Goal: Task Accomplishment & Management: Use online tool/utility

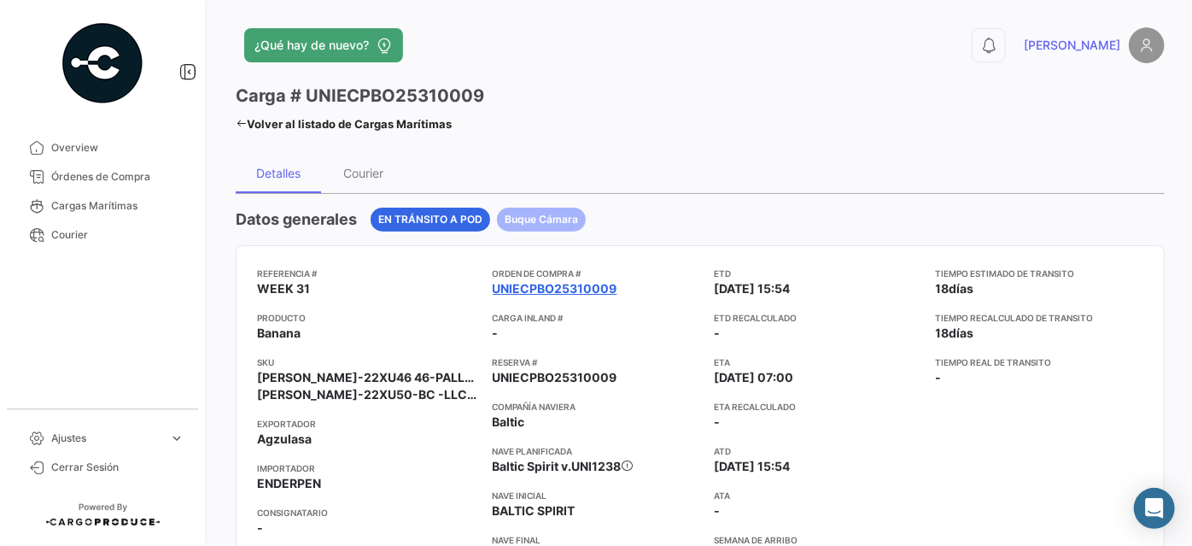
click at [546, 283] on link "UNIECPBO25310009" at bounding box center [555, 288] width 125 height 17
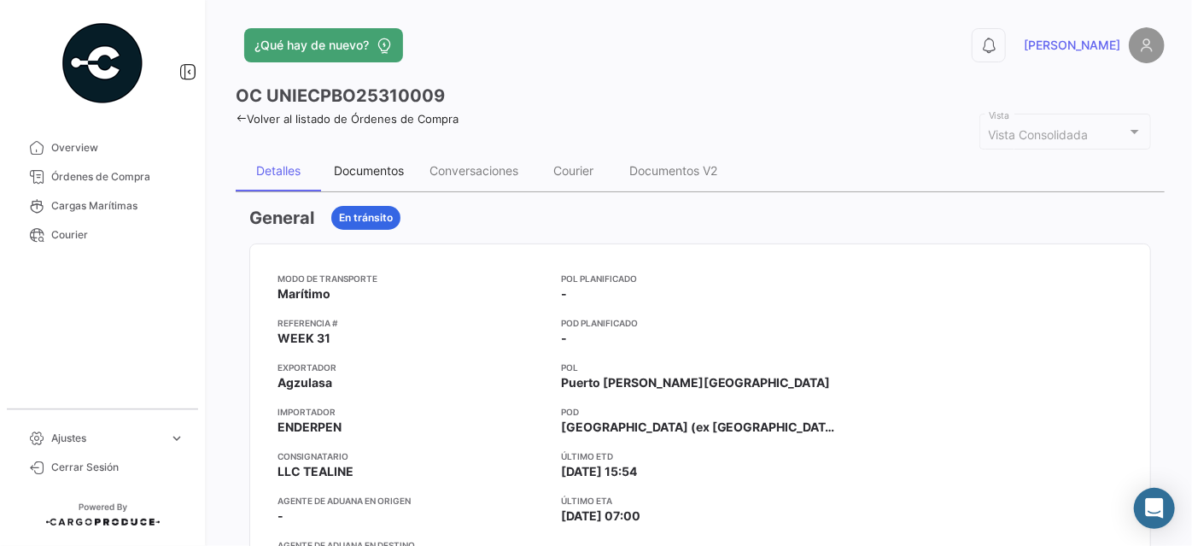
click at [371, 172] on div "Documentos" at bounding box center [369, 170] width 70 height 15
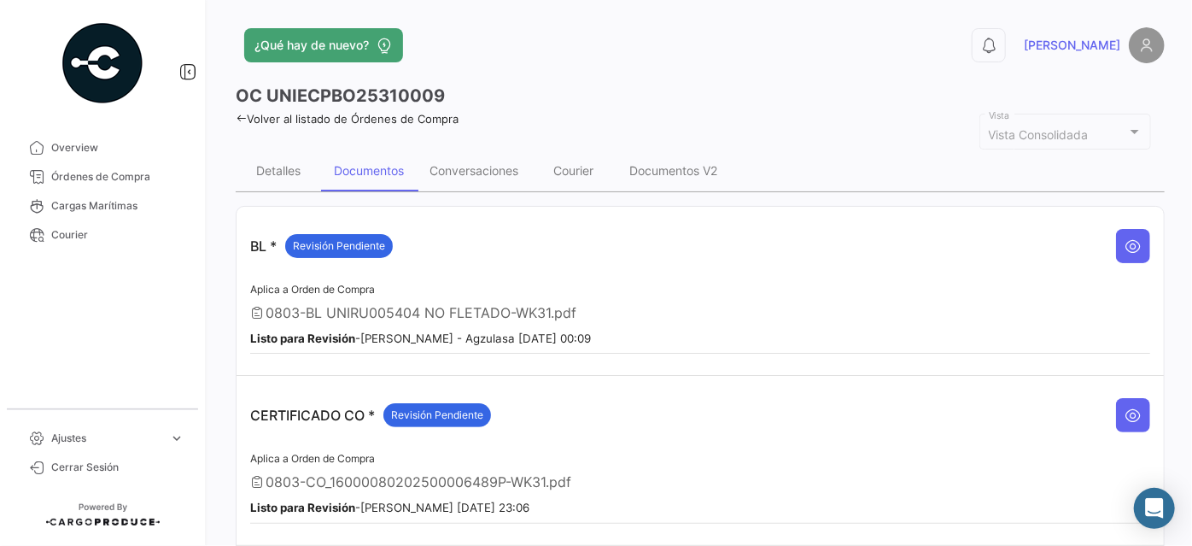
scroll to position [77, 0]
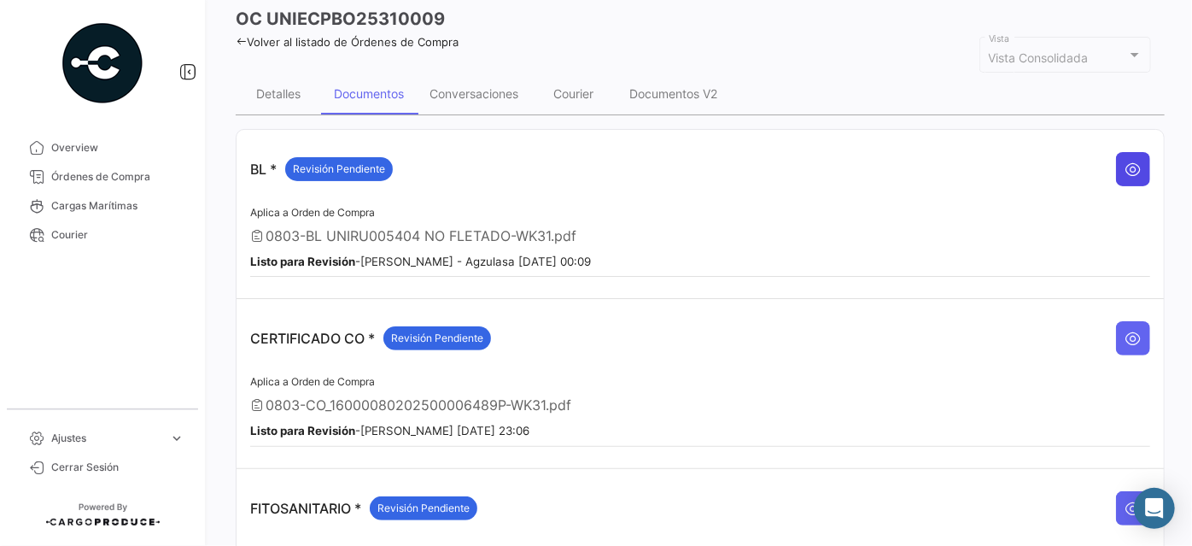
click at [1120, 154] on button at bounding box center [1133, 169] width 34 height 34
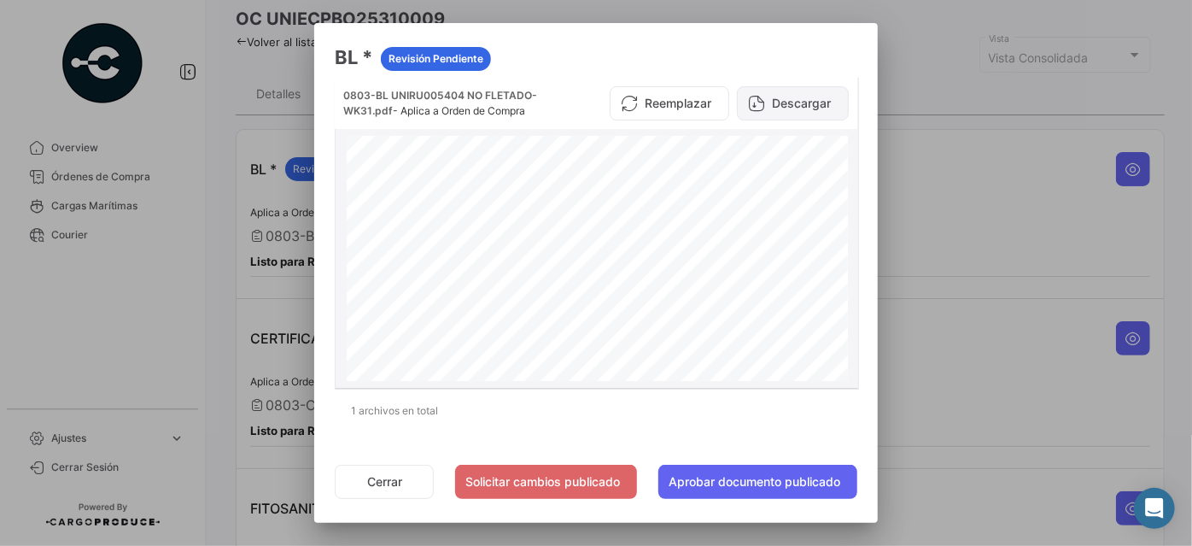
click at [798, 106] on button "Descargar" at bounding box center [793, 103] width 112 height 34
click at [367, 482] on button "Cerrar" at bounding box center [384, 481] width 99 height 34
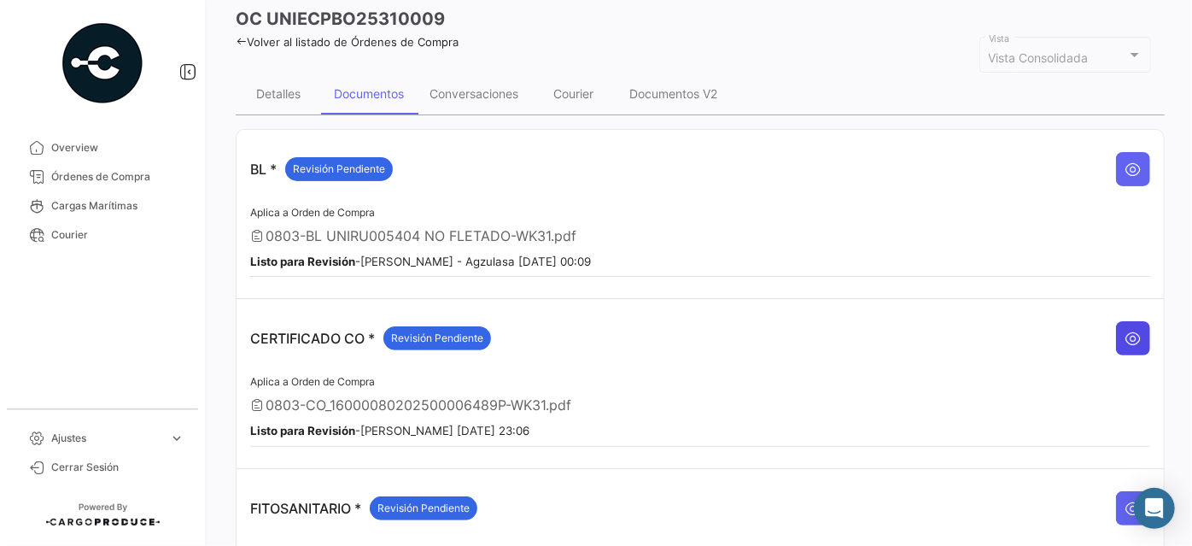
click at [1128, 330] on icon at bounding box center [1132, 338] width 17 height 17
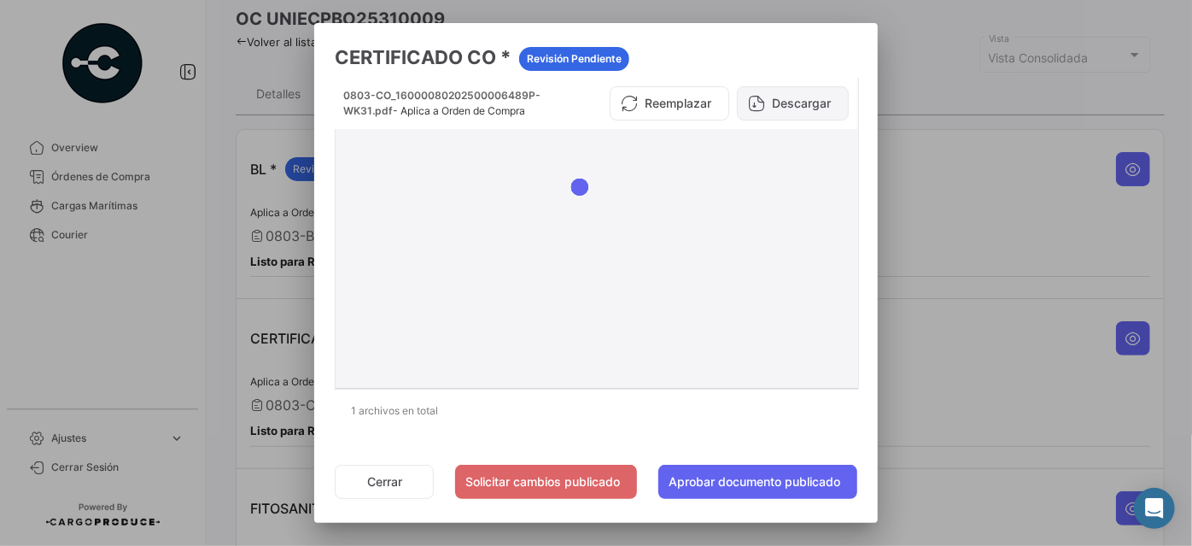
click at [808, 104] on button "Descargar" at bounding box center [793, 103] width 112 height 34
click at [394, 484] on button "Cerrar" at bounding box center [384, 481] width 99 height 34
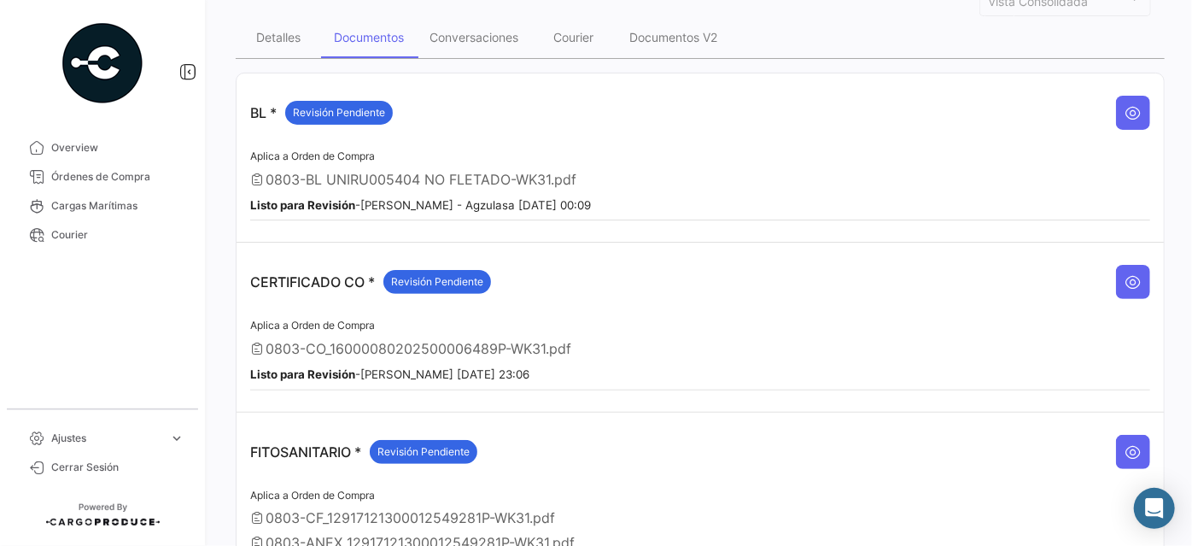
scroll to position [232, 0]
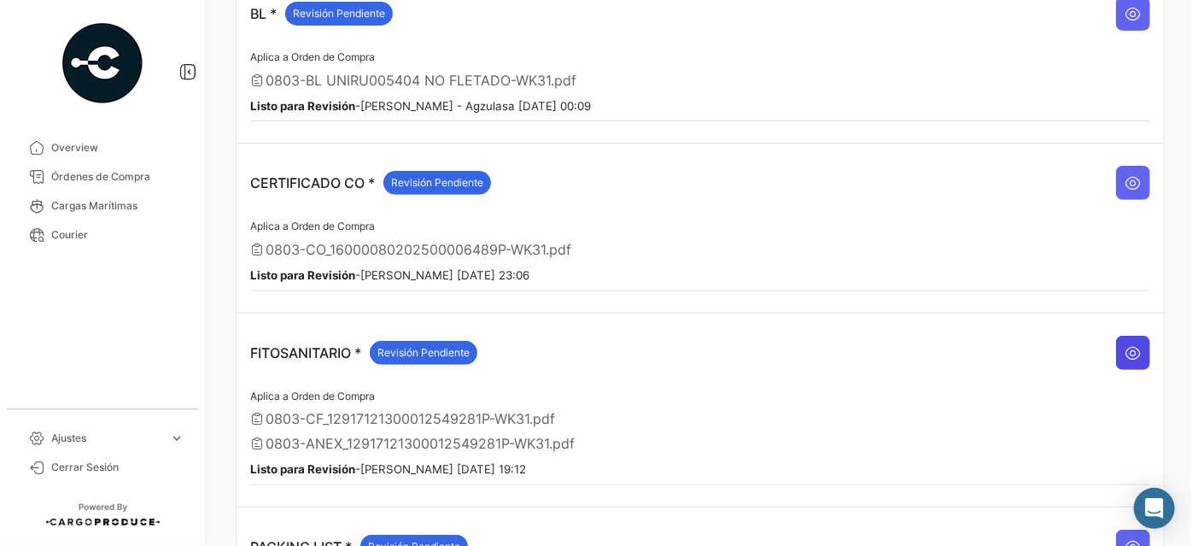
click at [1124, 344] on icon at bounding box center [1132, 352] width 17 height 17
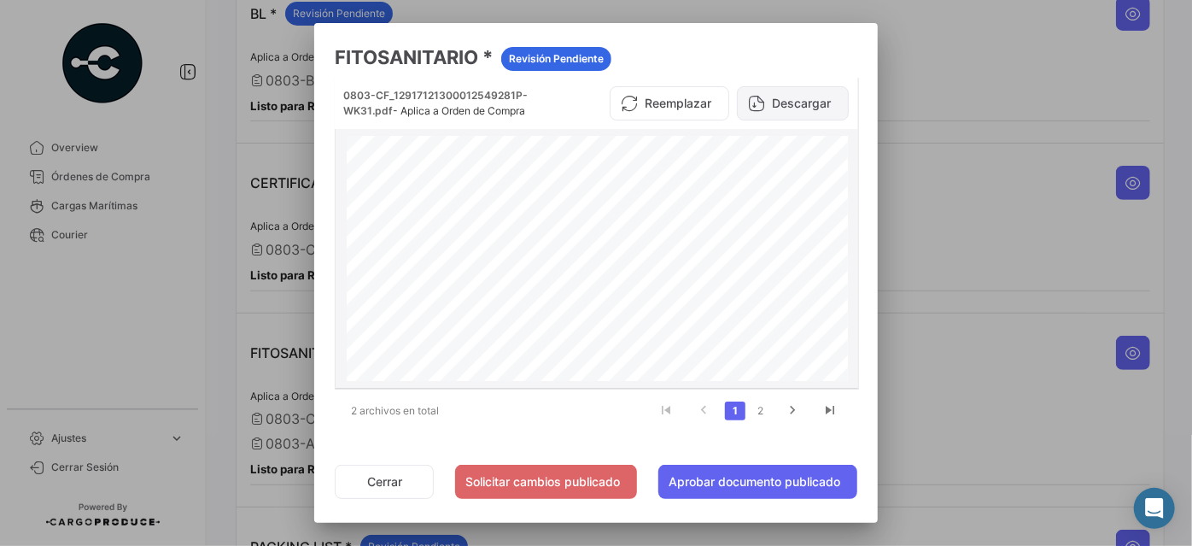
click at [814, 108] on button "Descargar" at bounding box center [793, 103] width 112 height 34
click at [756, 409] on link "2" at bounding box center [760, 410] width 20 height 19
click at [816, 96] on button "Descargar" at bounding box center [793, 103] width 112 height 34
click at [394, 480] on button "Cerrar" at bounding box center [384, 481] width 99 height 34
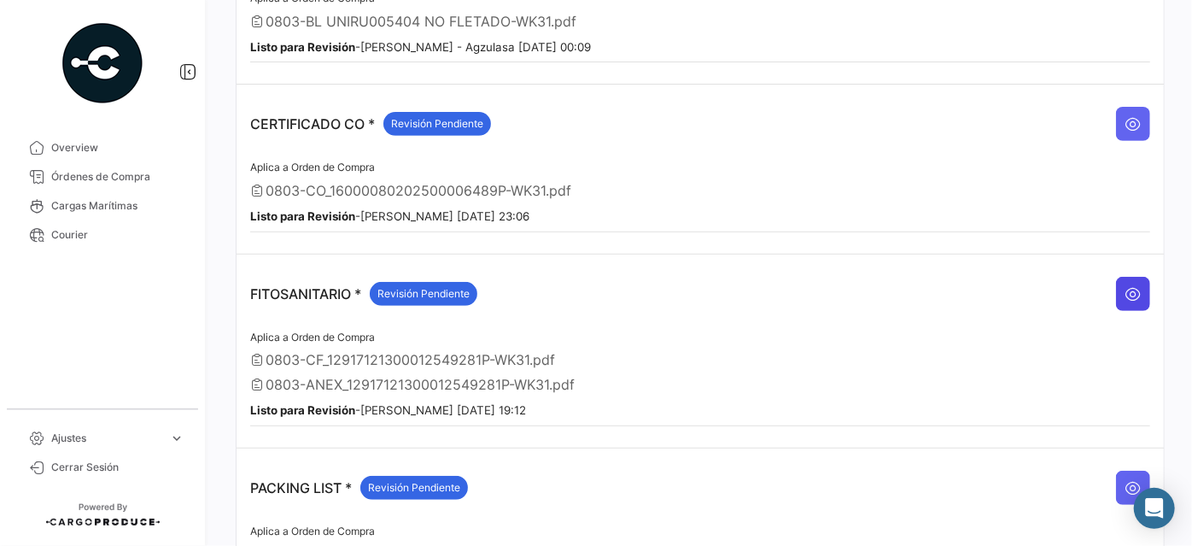
scroll to position [441, 0]
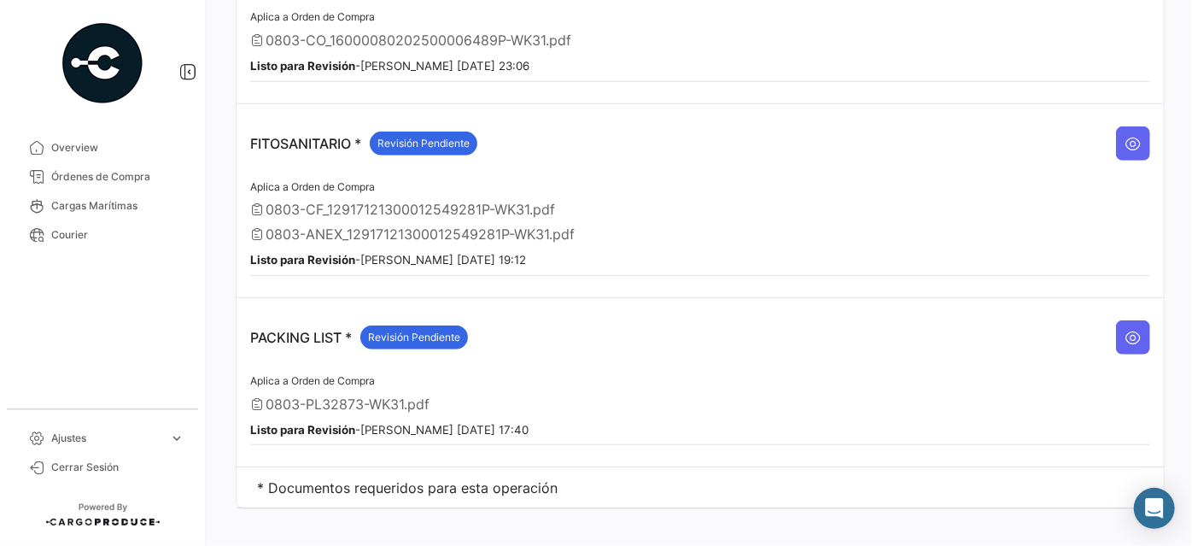
click at [1145, 327] on td "PACKING LIST * Revisión Pendiente Aplica a Orden de Compra 0803-PL32873-WK31.pd…" at bounding box center [699, 382] width 927 height 169
click at [1116, 323] on button at bounding box center [1133, 337] width 34 height 34
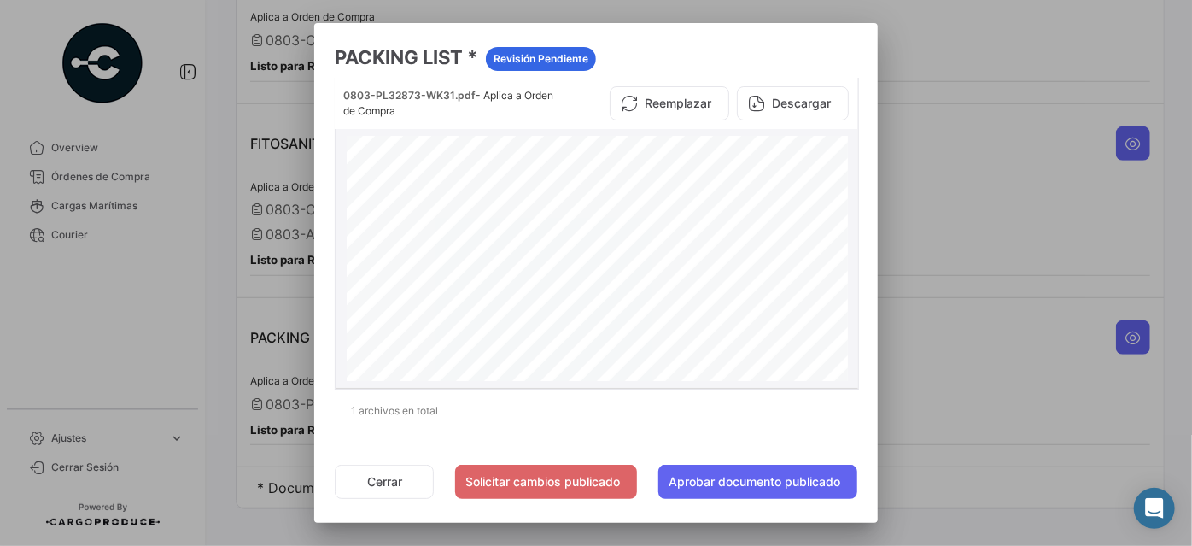
click at [814, 108] on button "Descargar" at bounding box center [793, 103] width 112 height 34
click at [1085, 330] on div at bounding box center [596, 273] width 1192 height 546
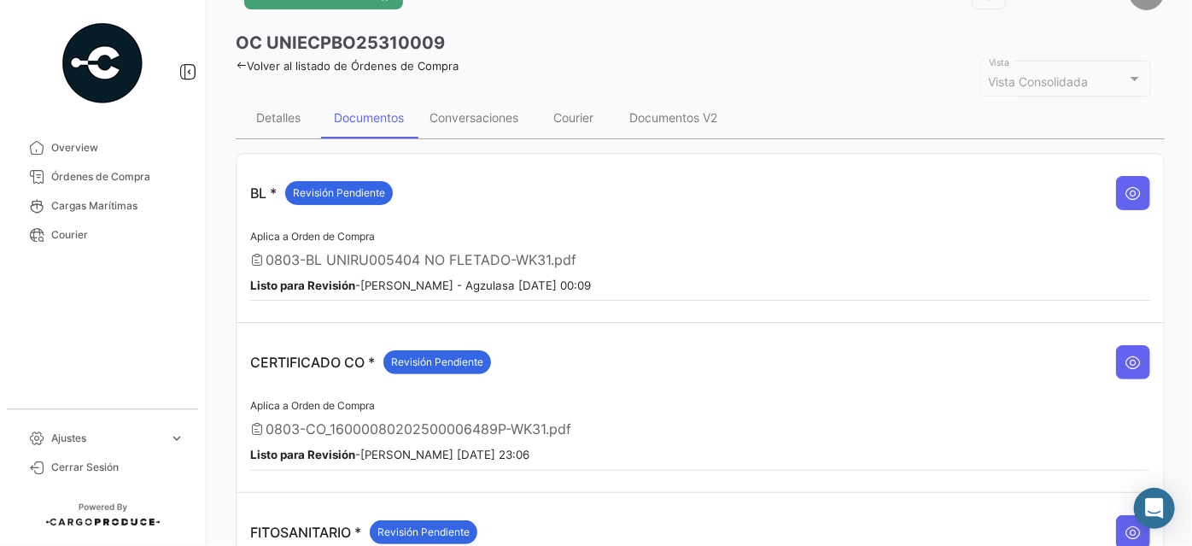
scroll to position [0, 0]
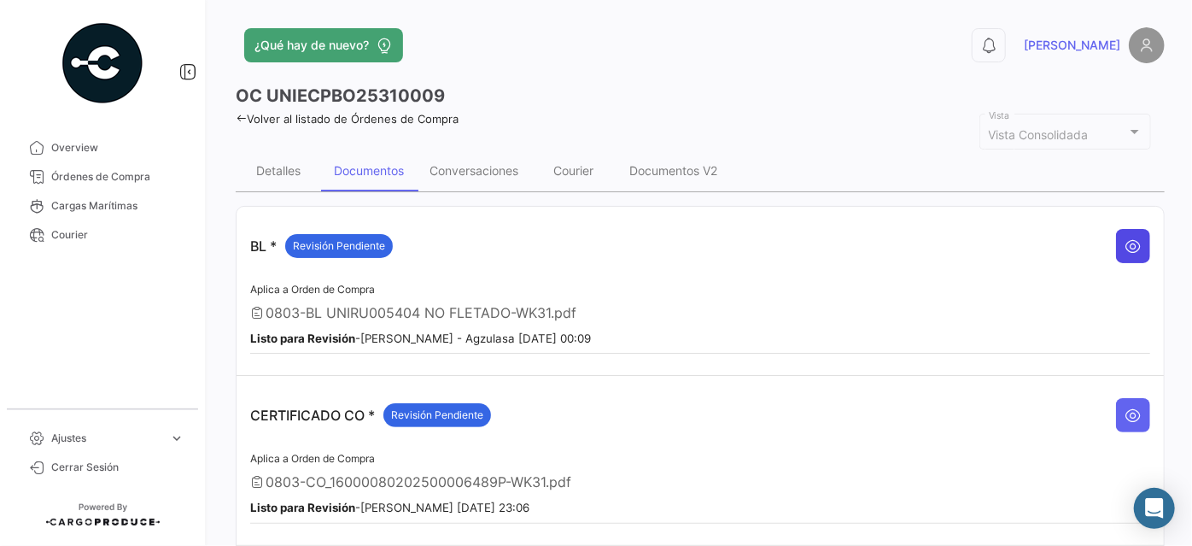
click at [1131, 248] on icon at bounding box center [1132, 245] width 17 height 17
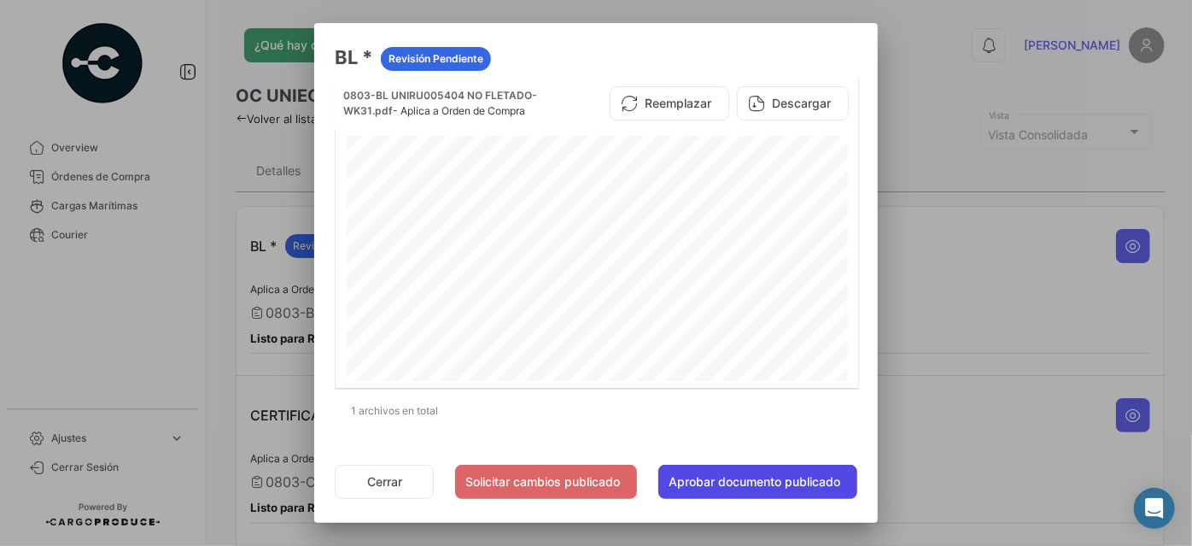
click at [701, 470] on button "Aprobar documento publicado" at bounding box center [757, 481] width 199 height 34
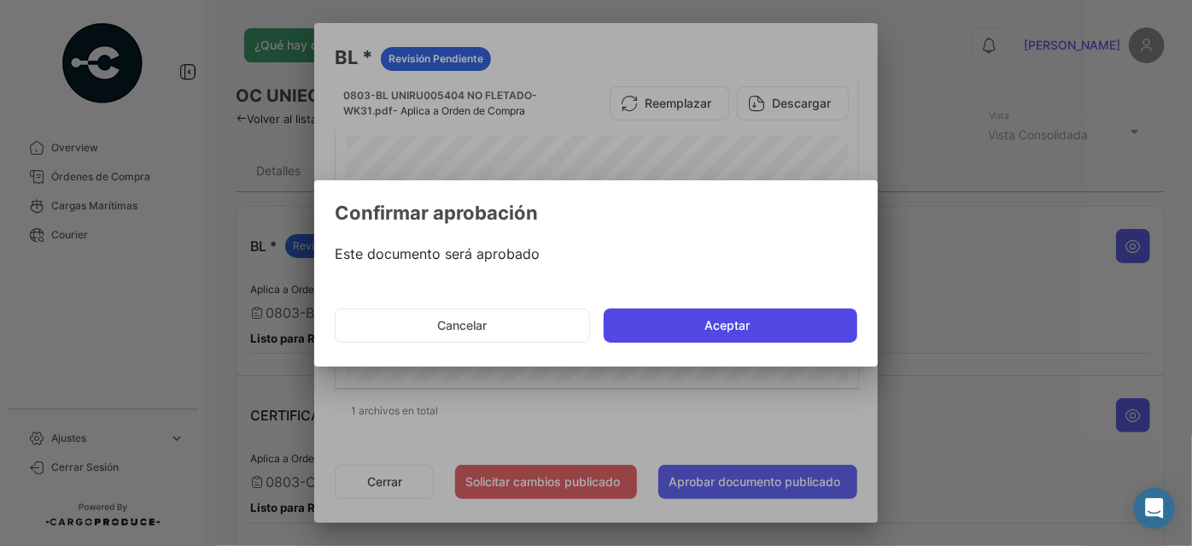
click at [751, 325] on button "Aceptar" at bounding box center [731, 325] width 254 height 34
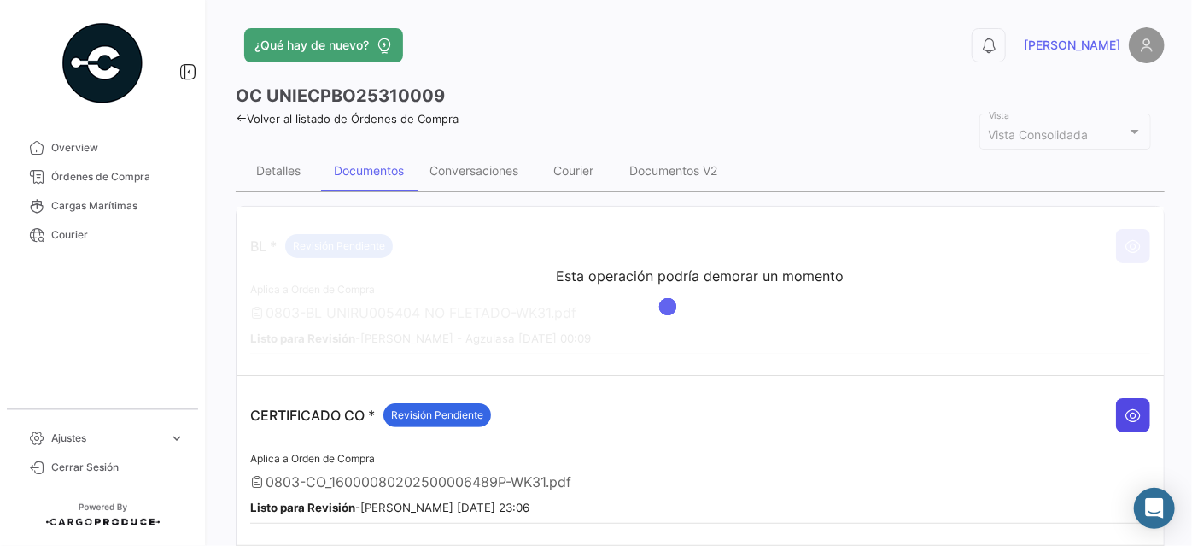
click at [1125, 413] on icon at bounding box center [1132, 414] width 17 height 17
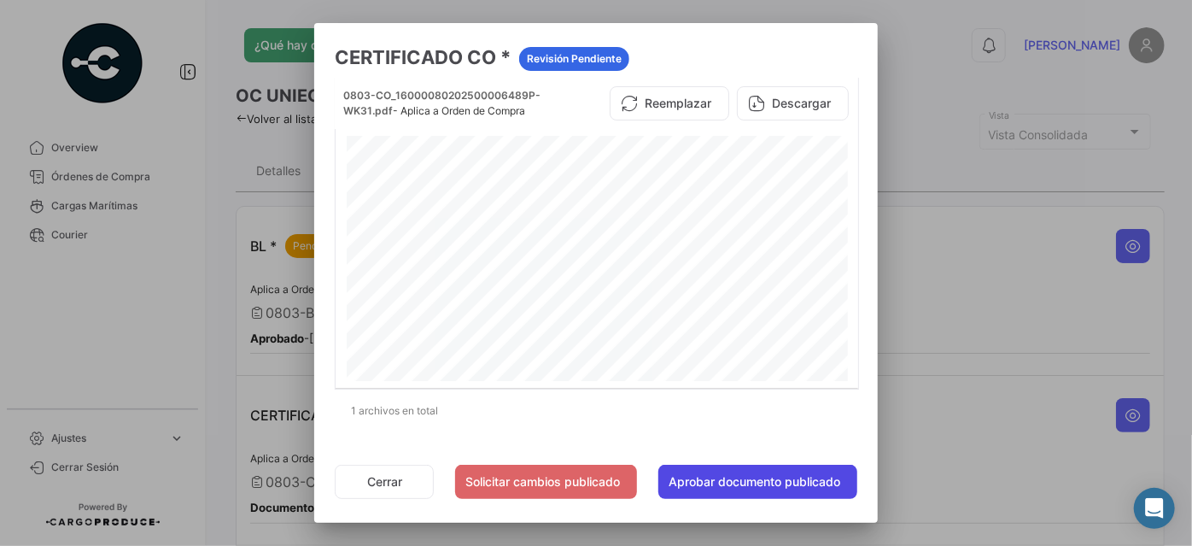
click at [776, 473] on button "Aprobar documento publicado" at bounding box center [757, 481] width 199 height 34
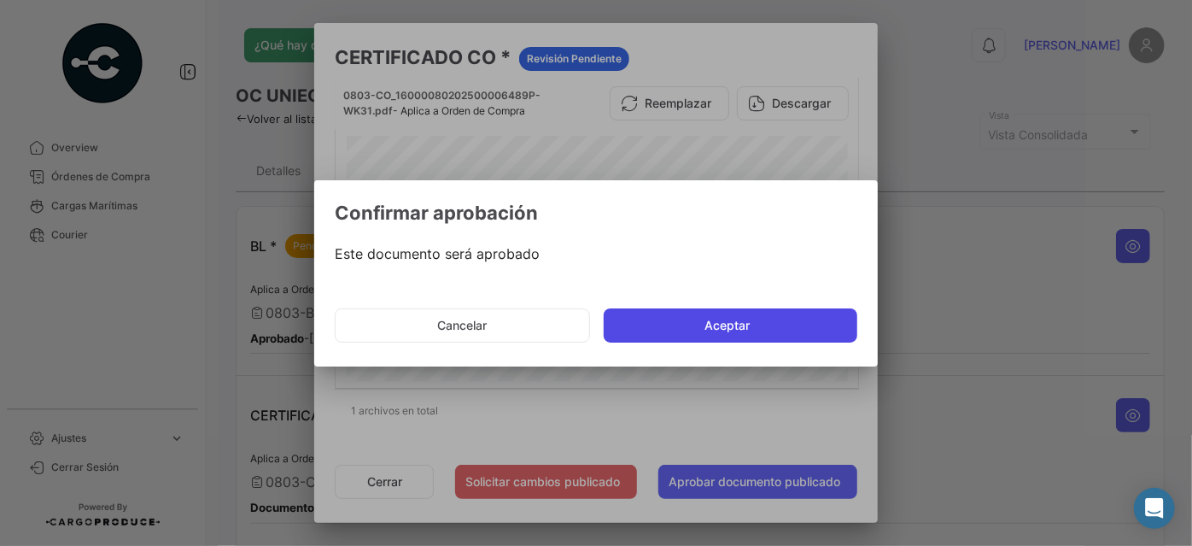
click at [777, 320] on button "Aceptar" at bounding box center [731, 325] width 254 height 34
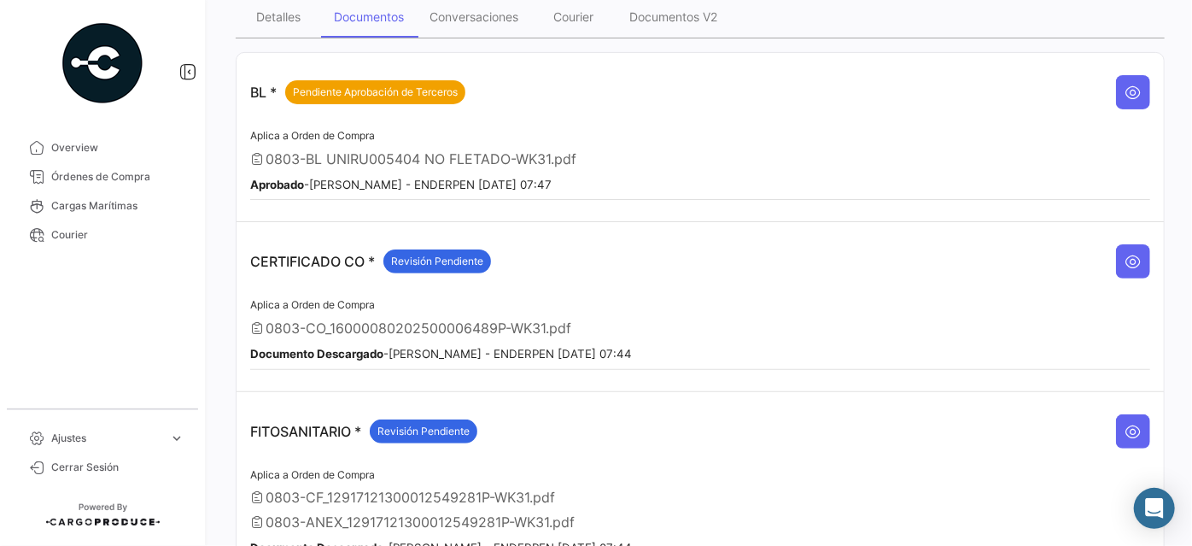
scroll to position [155, 0]
click at [1124, 256] on icon at bounding box center [1132, 260] width 17 height 17
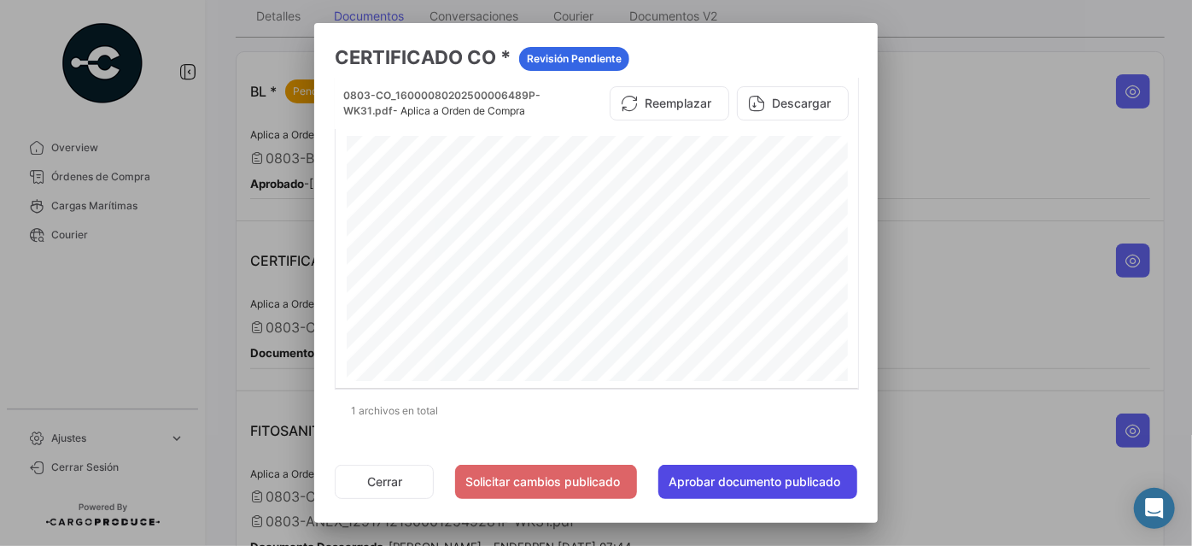
click at [762, 481] on button "Aprobar documento publicado" at bounding box center [757, 481] width 199 height 34
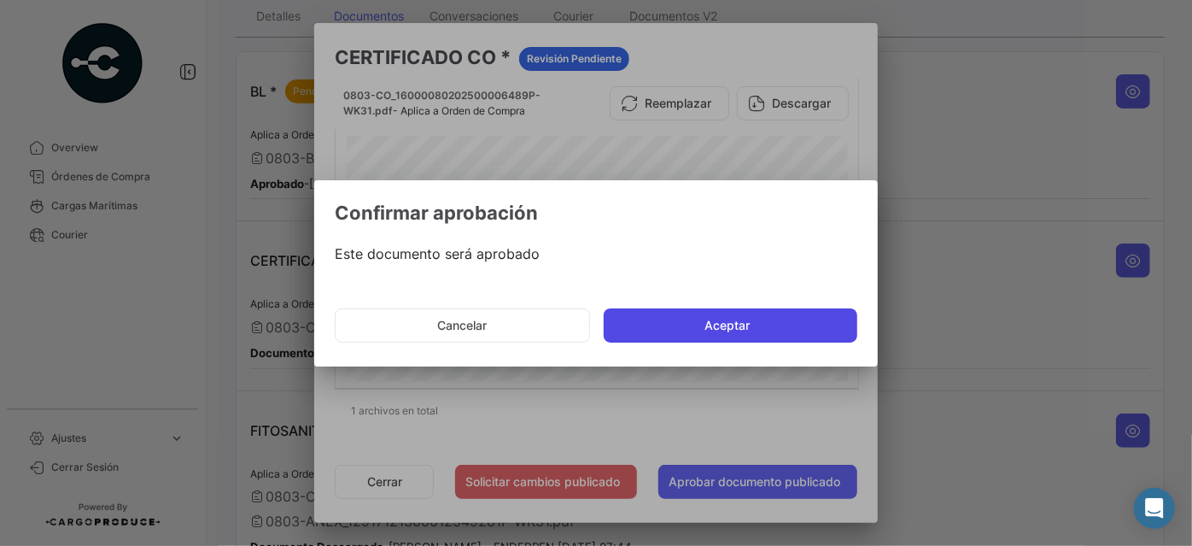
click at [732, 314] on button "Aceptar" at bounding box center [731, 325] width 254 height 34
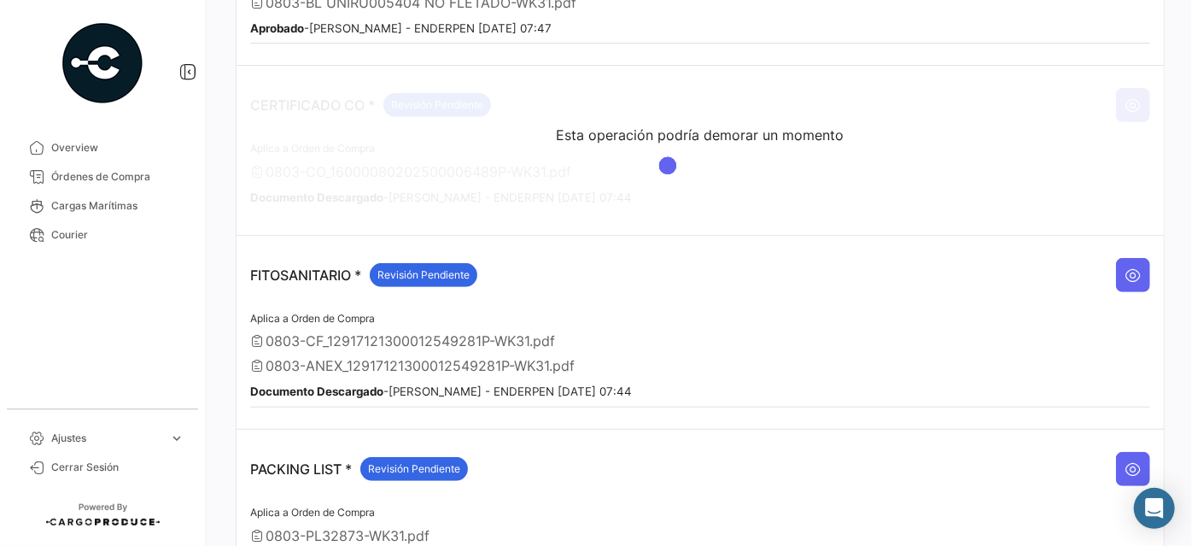
scroll to position [388, 0]
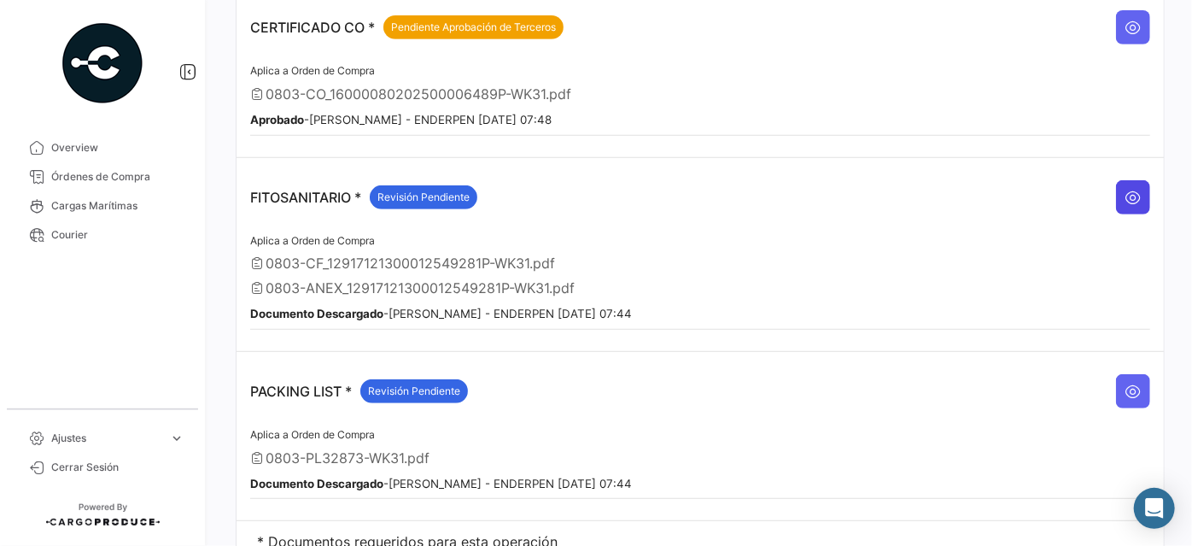
click at [1126, 189] on icon at bounding box center [1132, 197] width 17 height 17
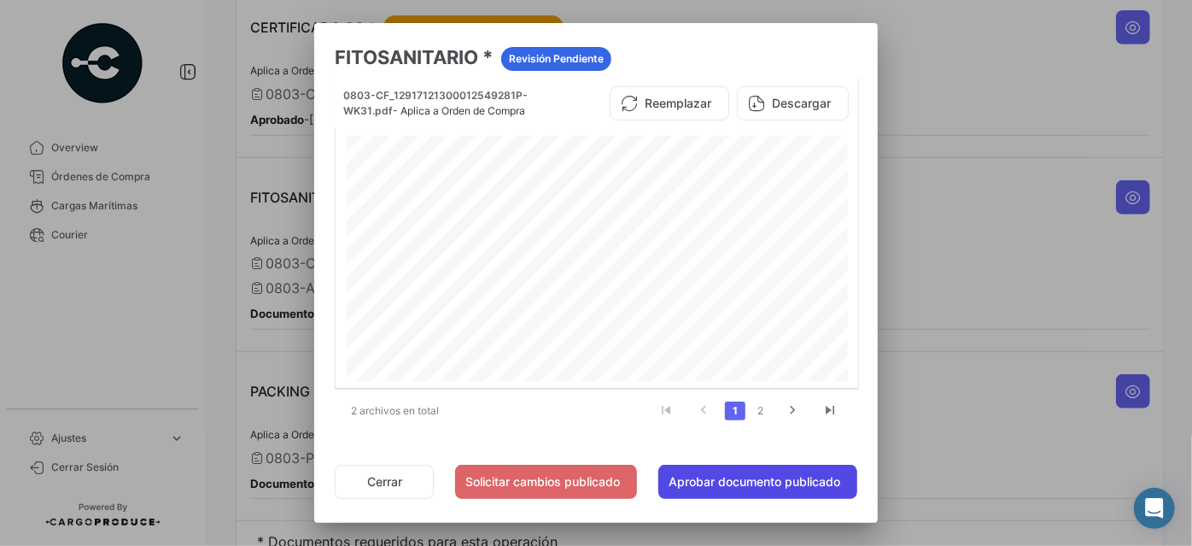
click at [724, 478] on button "Aprobar documento publicado" at bounding box center [757, 481] width 199 height 34
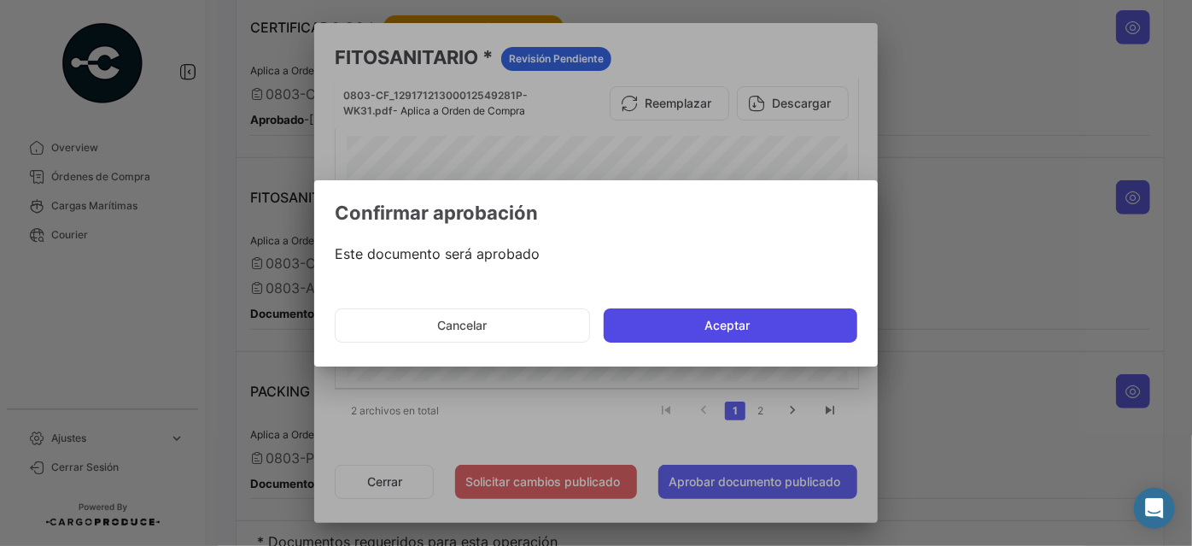
click at [739, 317] on button "Aceptar" at bounding box center [731, 325] width 254 height 34
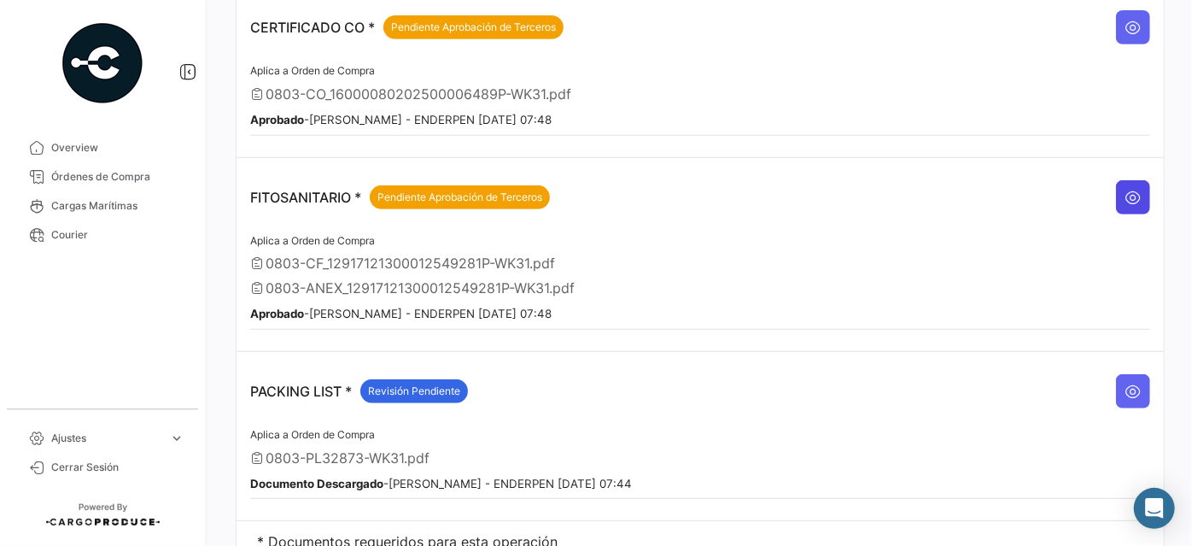
click at [1138, 180] on button at bounding box center [1133, 197] width 34 height 34
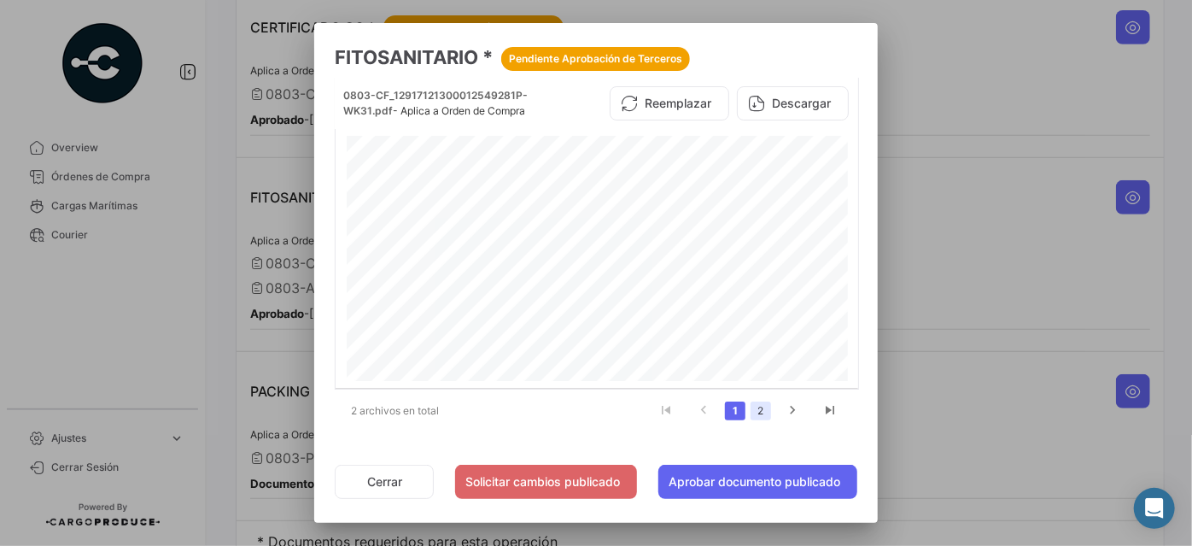
click at [758, 416] on link "2" at bounding box center [760, 410] width 20 height 19
click at [741, 480] on button "Aprobar documento publicado" at bounding box center [757, 481] width 199 height 34
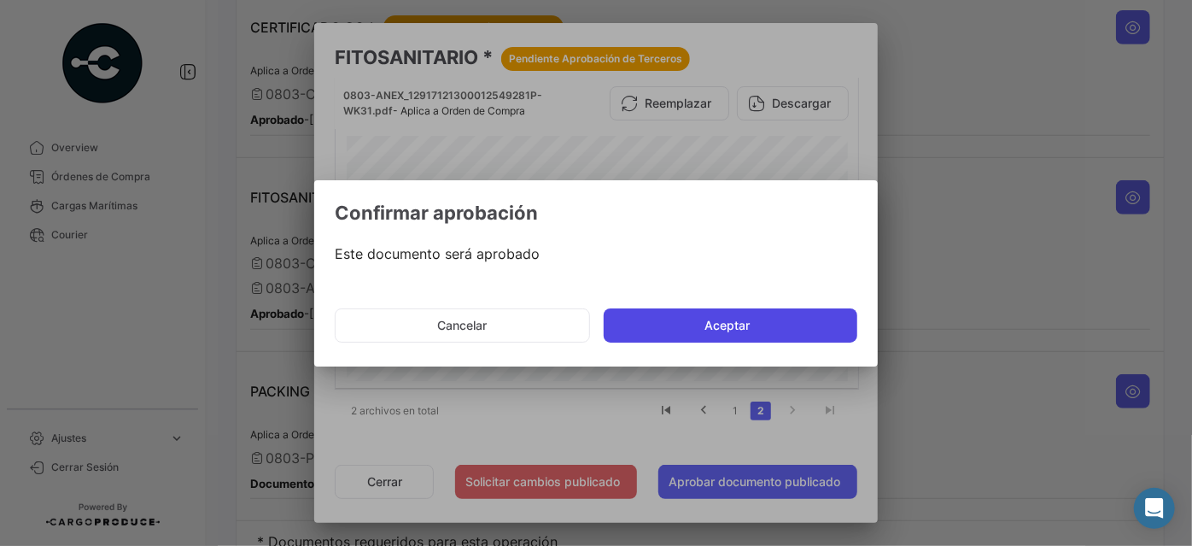
click at [739, 324] on button "Aceptar" at bounding box center [731, 325] width 254 height 34
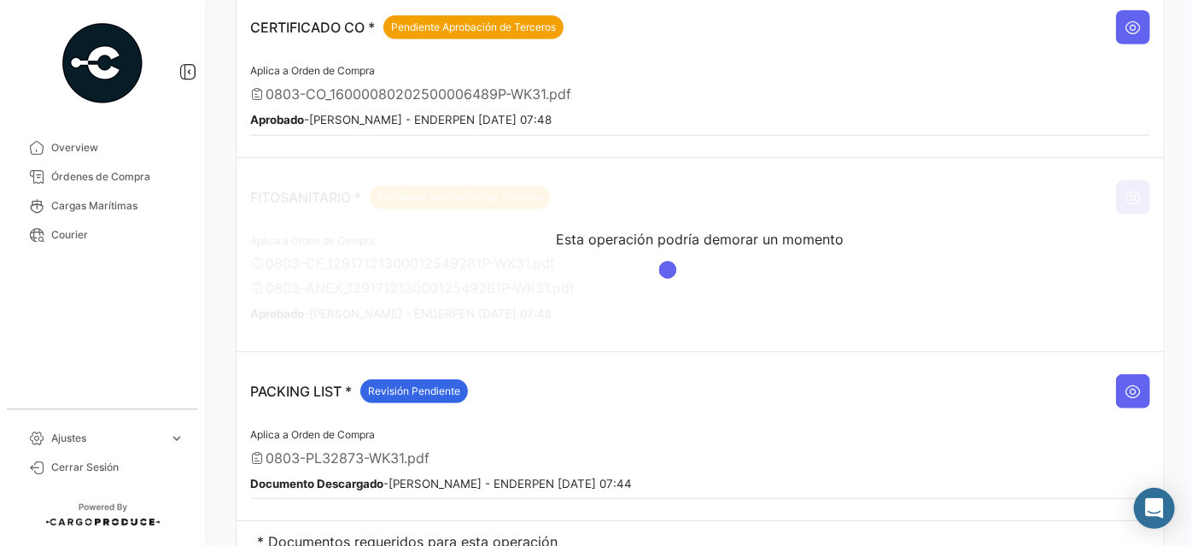
scroll to position [441, 0]
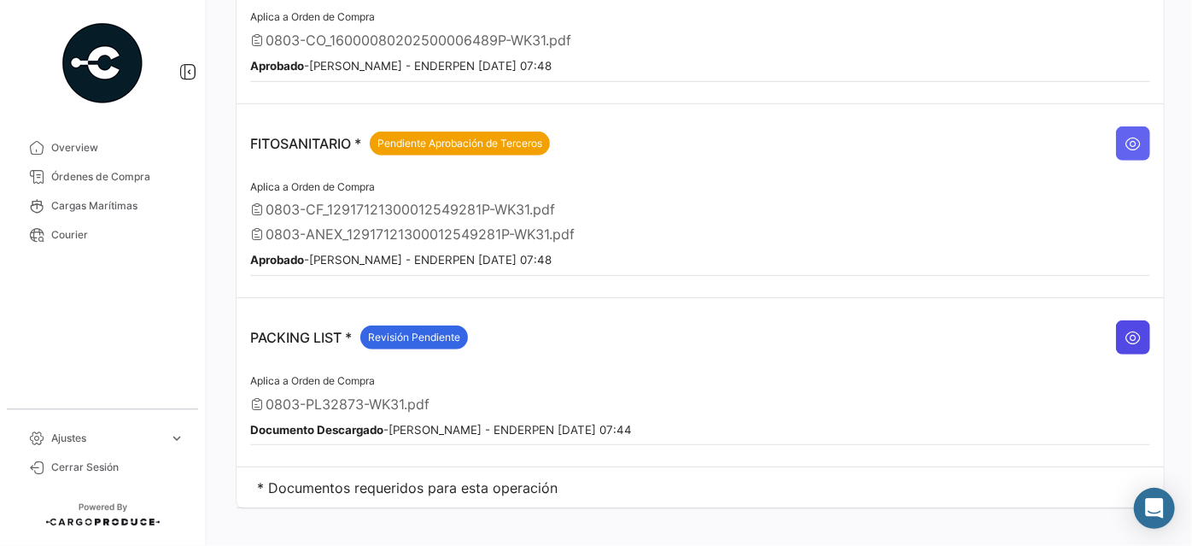
click at [1116, 332] on button at bounding box center [1133, 337] width 34 height 34
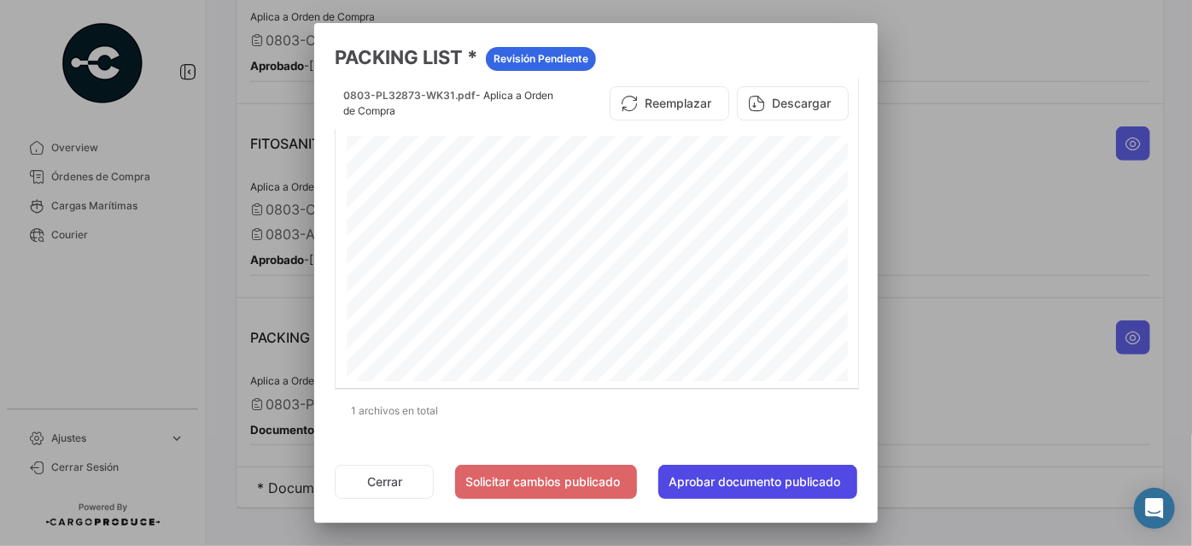
click at [721, 485] on button "Aprobar documento publicado" at bounding box center [757, 481] width 199 height 34
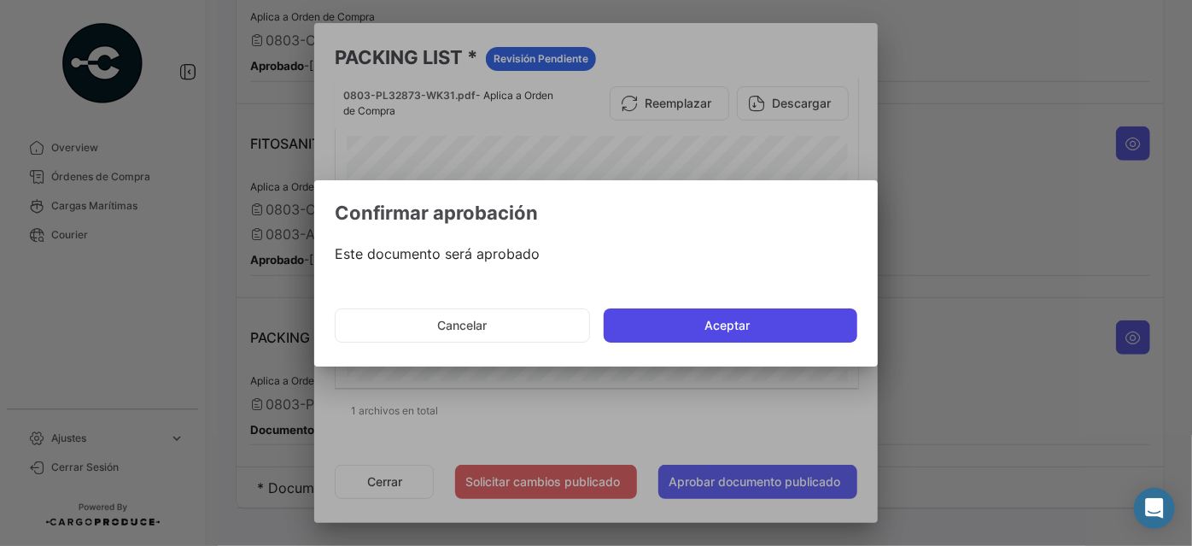
click at [692, 320] on button "Aceptar" at bounding box center [731, 325] width 254 height 34
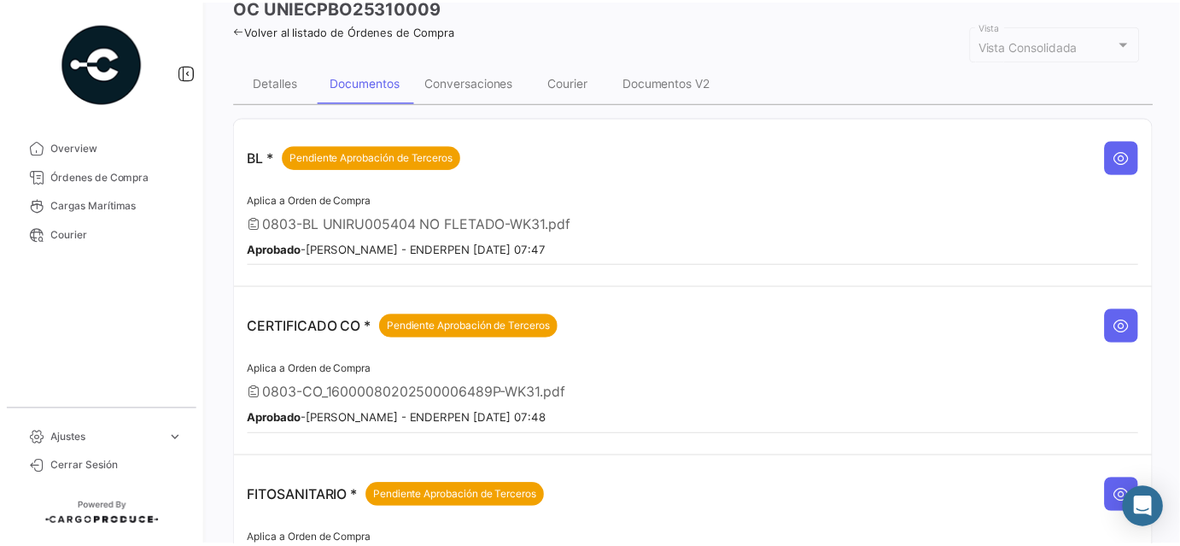
scroll to position [155, 0]
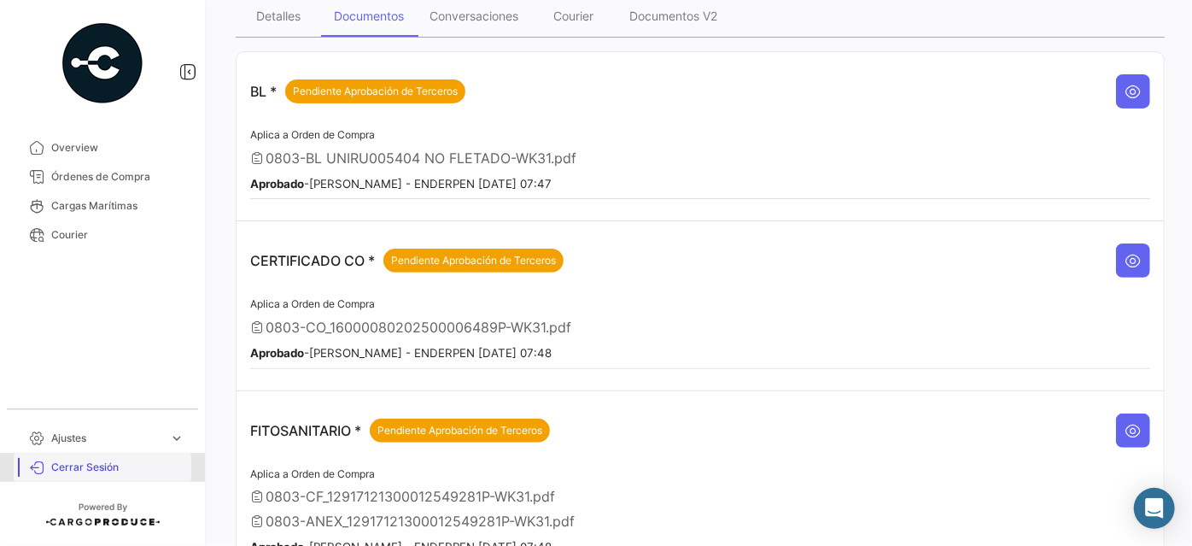
click at [99, 460] on span "Cerrar Sesión" at bounding box center [117, 466] width 133 height 15
